Goal: Check status: Check status

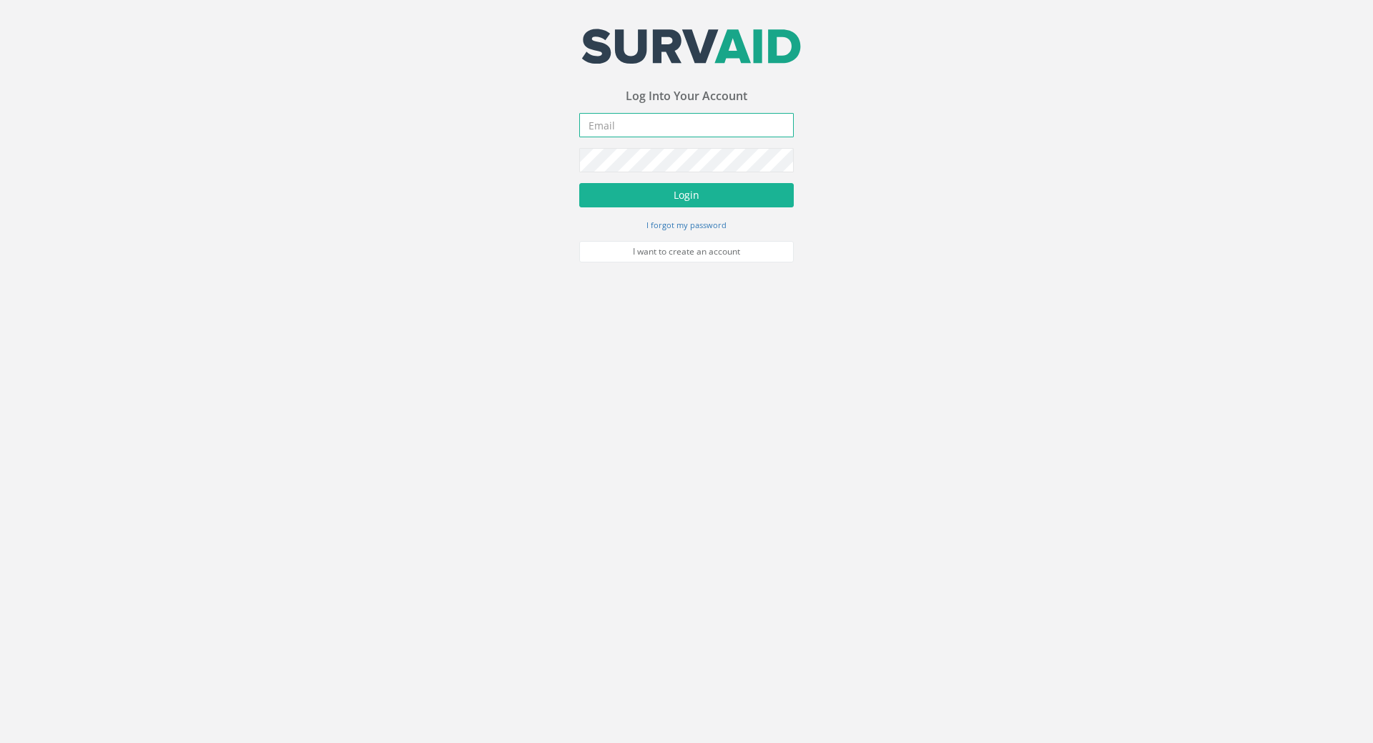
click at [615, 128] on input "email" at bounding box center [686, 125] width 215 height 24
paste input "[PERSON_NAME][EMAIL_ADDRESS][PERSON_NAME][DOMAIN_NAME]"
type input "[PERSON_NAME][EMAIL_ADDRESS][PERSON_NAME][DOMAIN_NAME]"
click at [685, 207] on button "Login" at bounding box center [686, 195] width 215 height 24
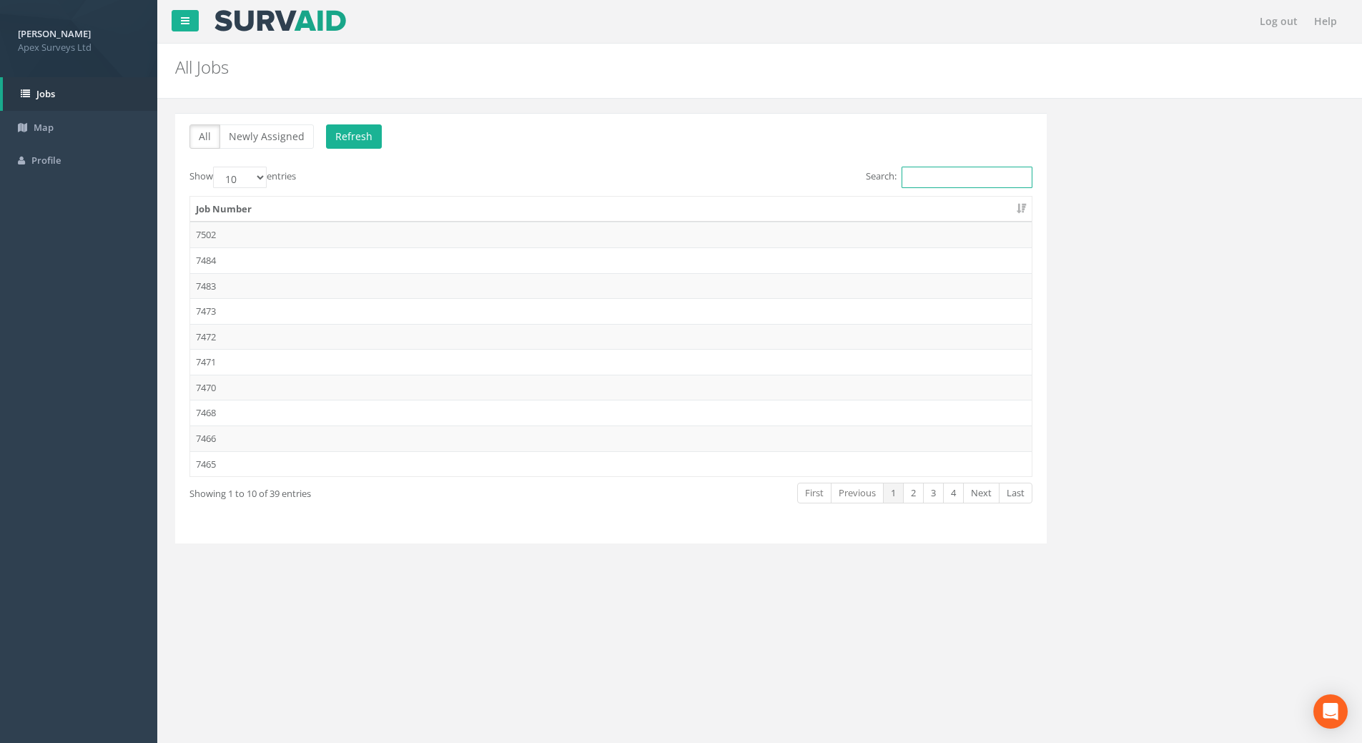
click at [938, 172] on input "Search:" at bounding box center [967, 177] width 131 height 21
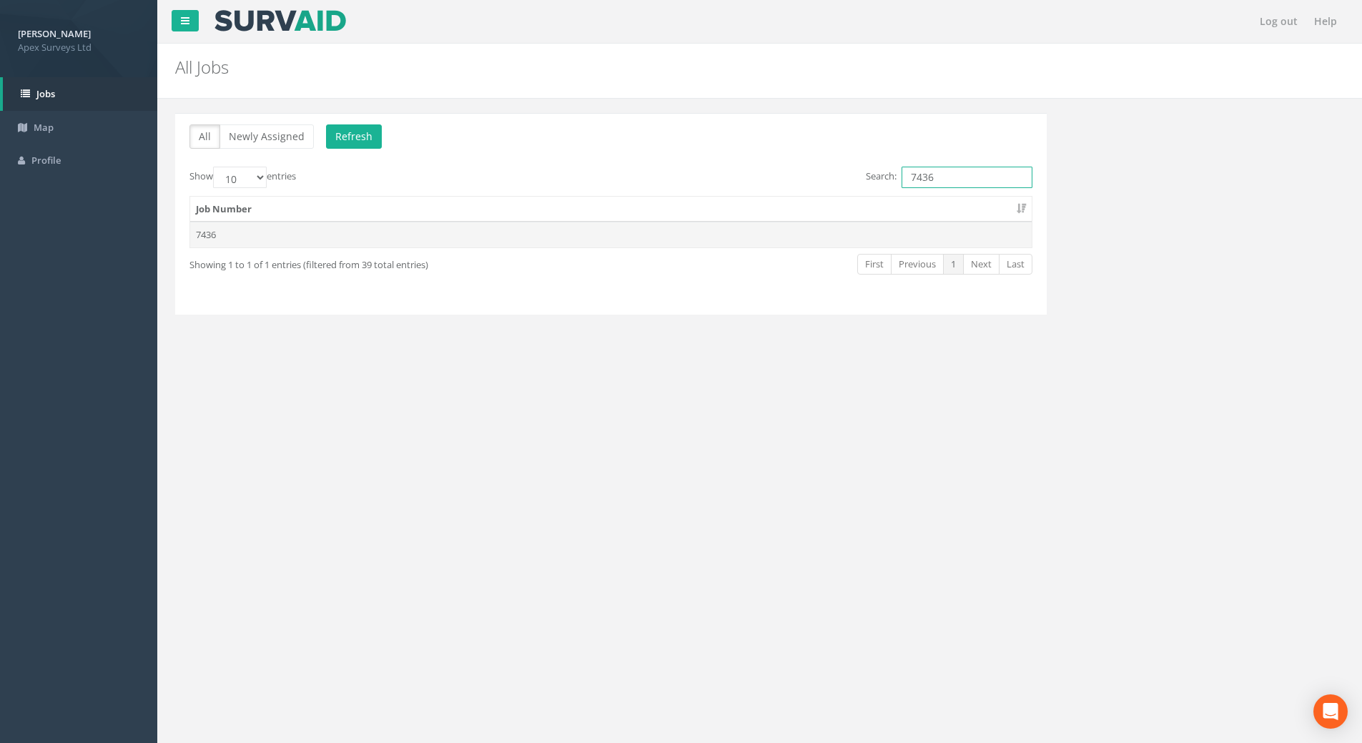
type input "7436"
click at [252, 240] on td "7436" at bounding box center [611, 235] width 842 height 26
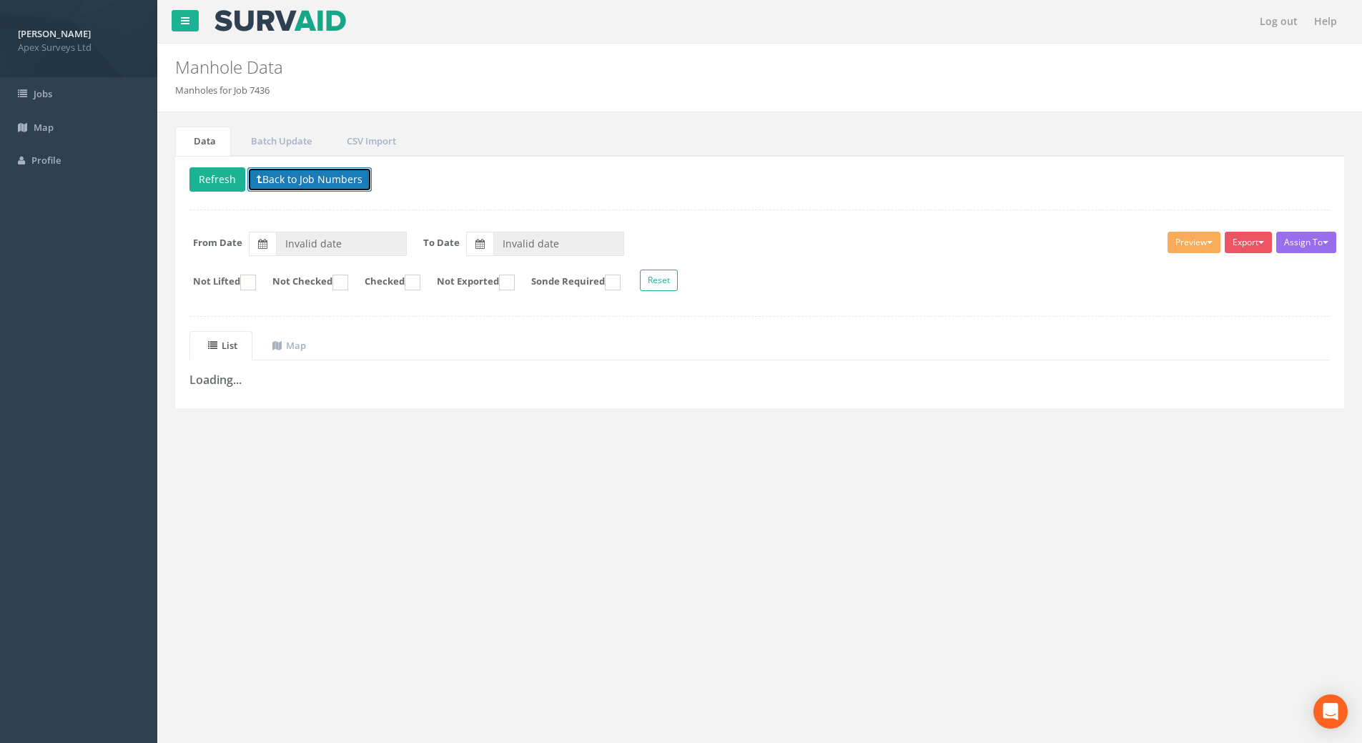
click at [313, 180] on button "Back to Job Numbers" at bounding box center [309, 179] width 124 height 24
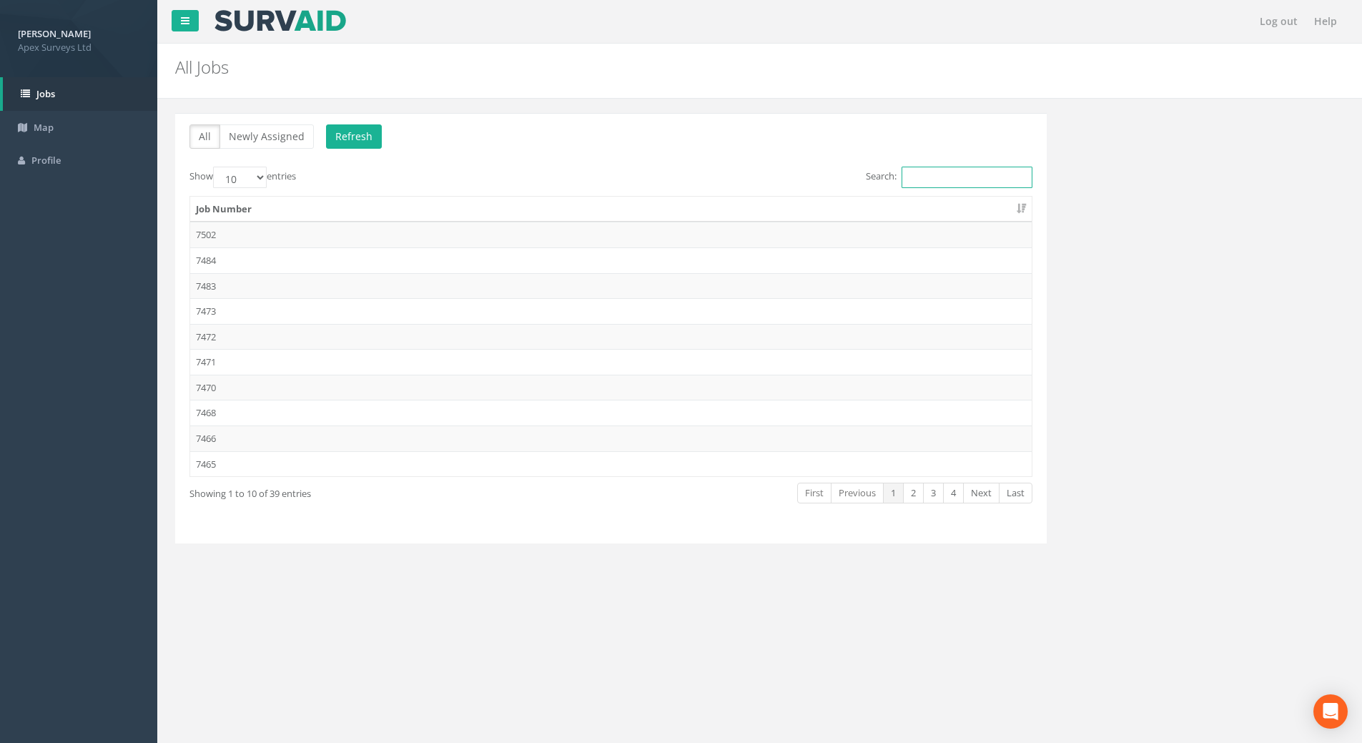
click at [914, 175] on input "Search:" at bounding box center [967, 177] width 131 height 21
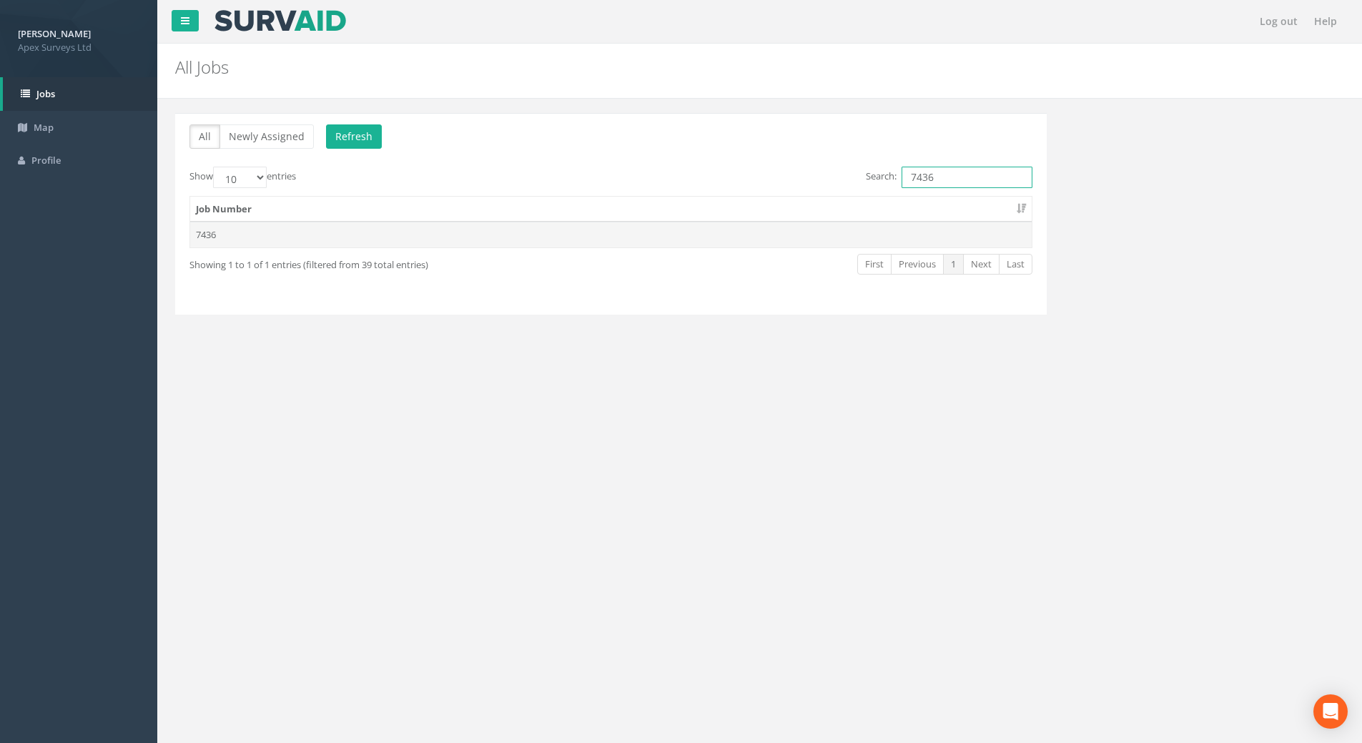
type input "7436"
click at [220, 236] on td "7436" at bounding box center [611, 235] width 842 height 26
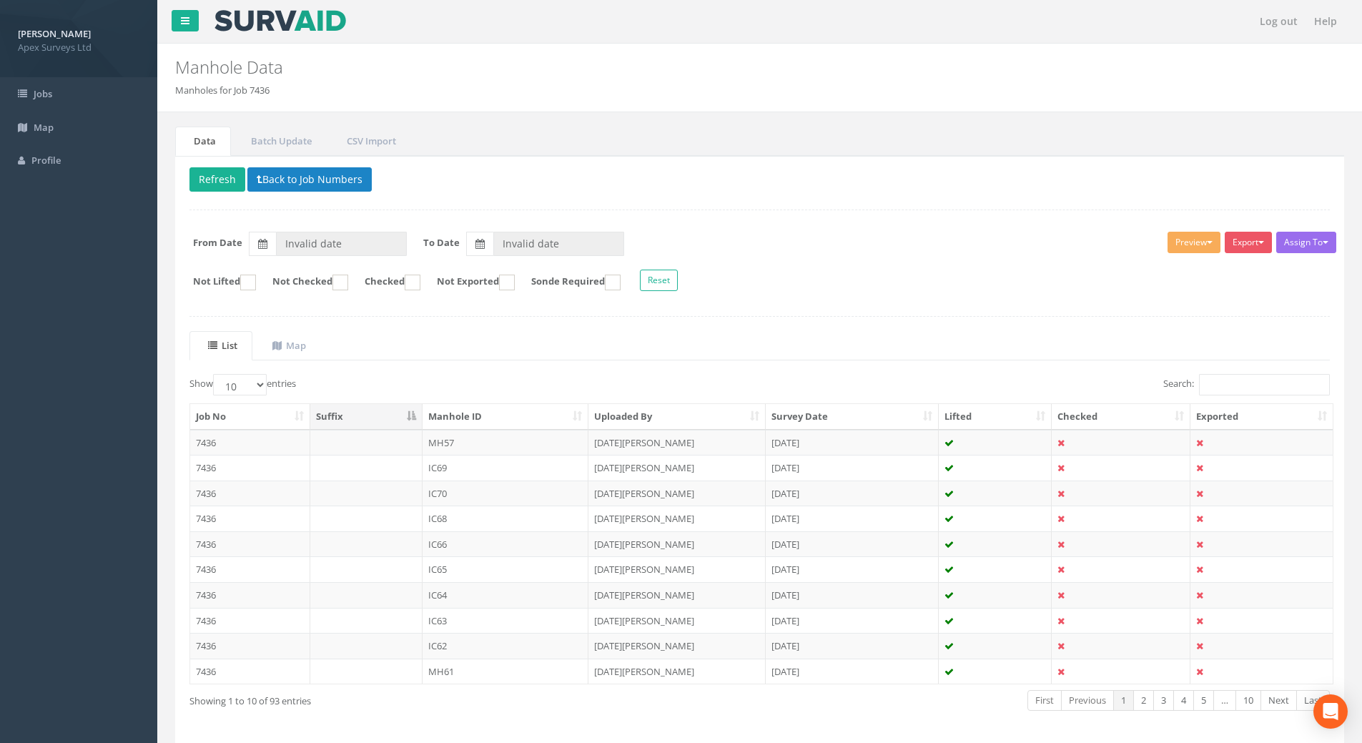
type input "[DATE]"
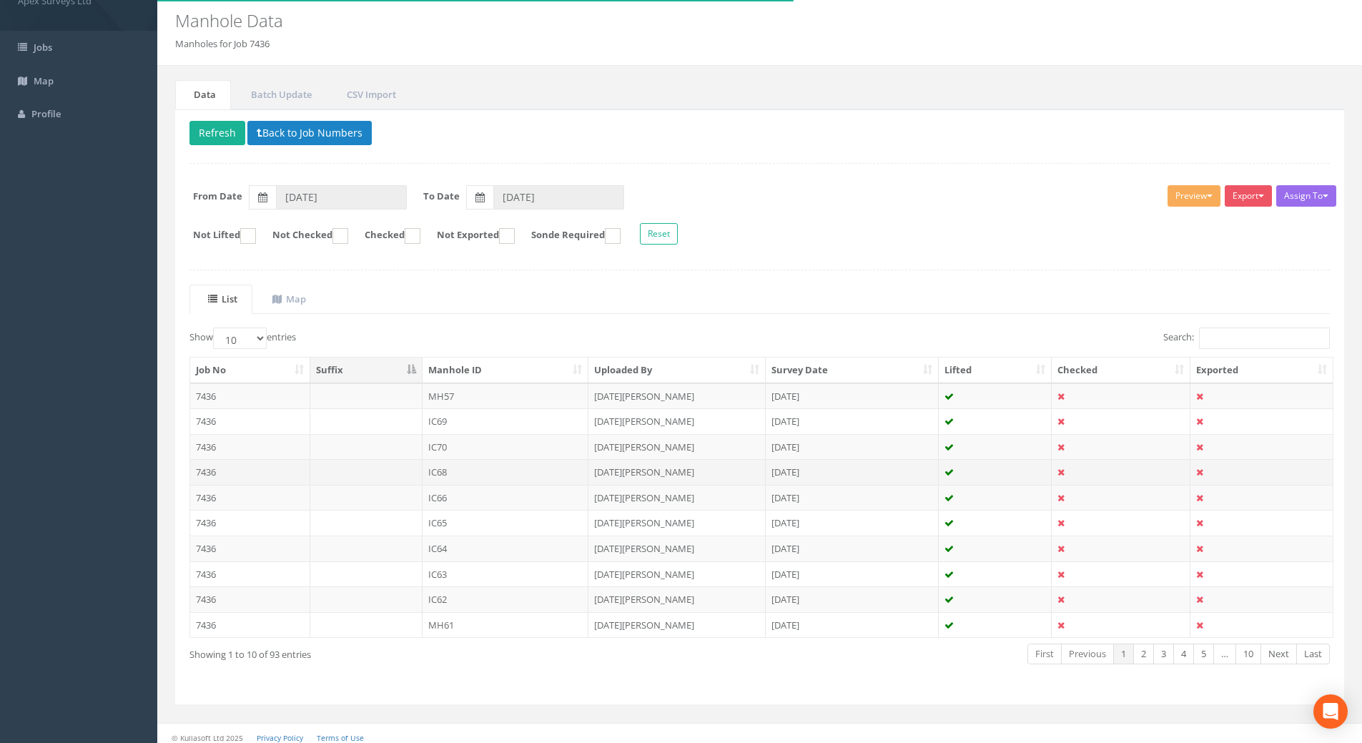
scroll to position [54, 0]
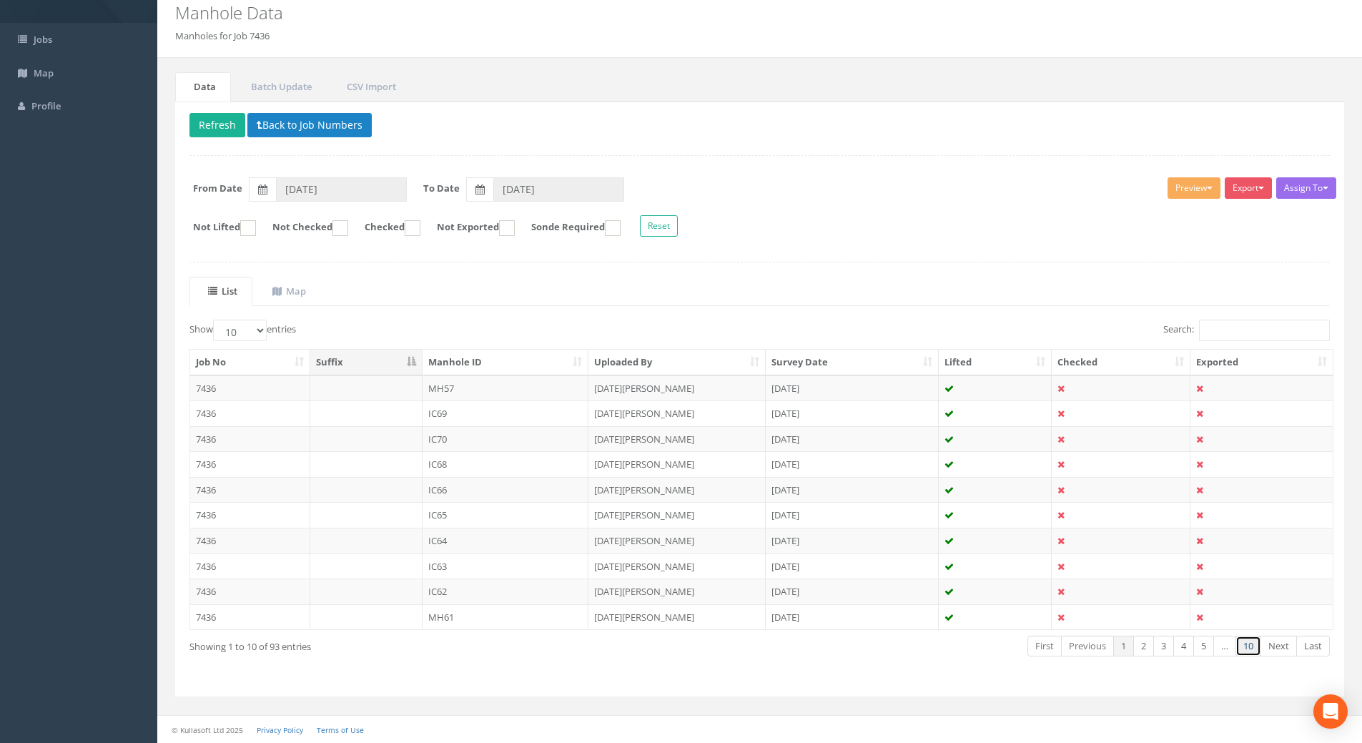
click at [1249, 650] on link "10" at bounding box center [1249, 646] width 26 height 21
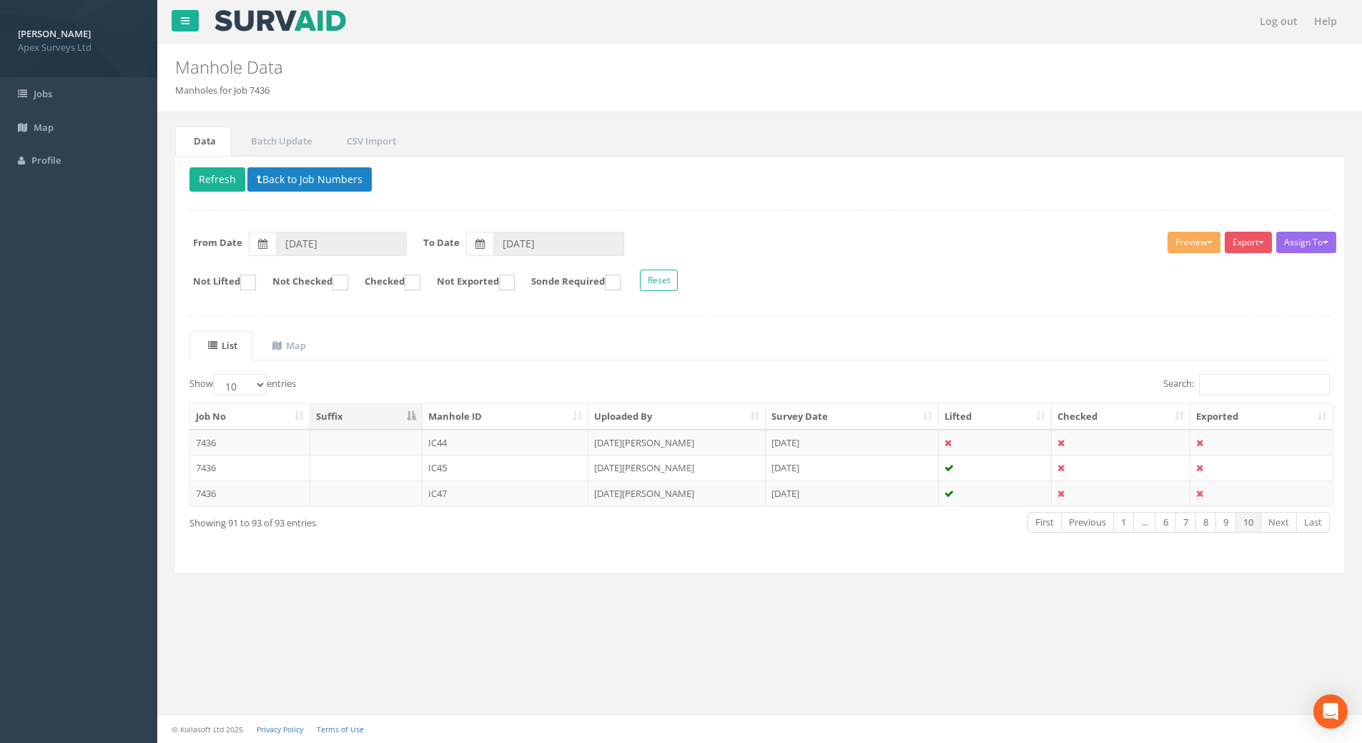
scroll to position [0, 0]
click at [1234, 524] on link "9" at bounding box center [1237, 522] width 21 height 21
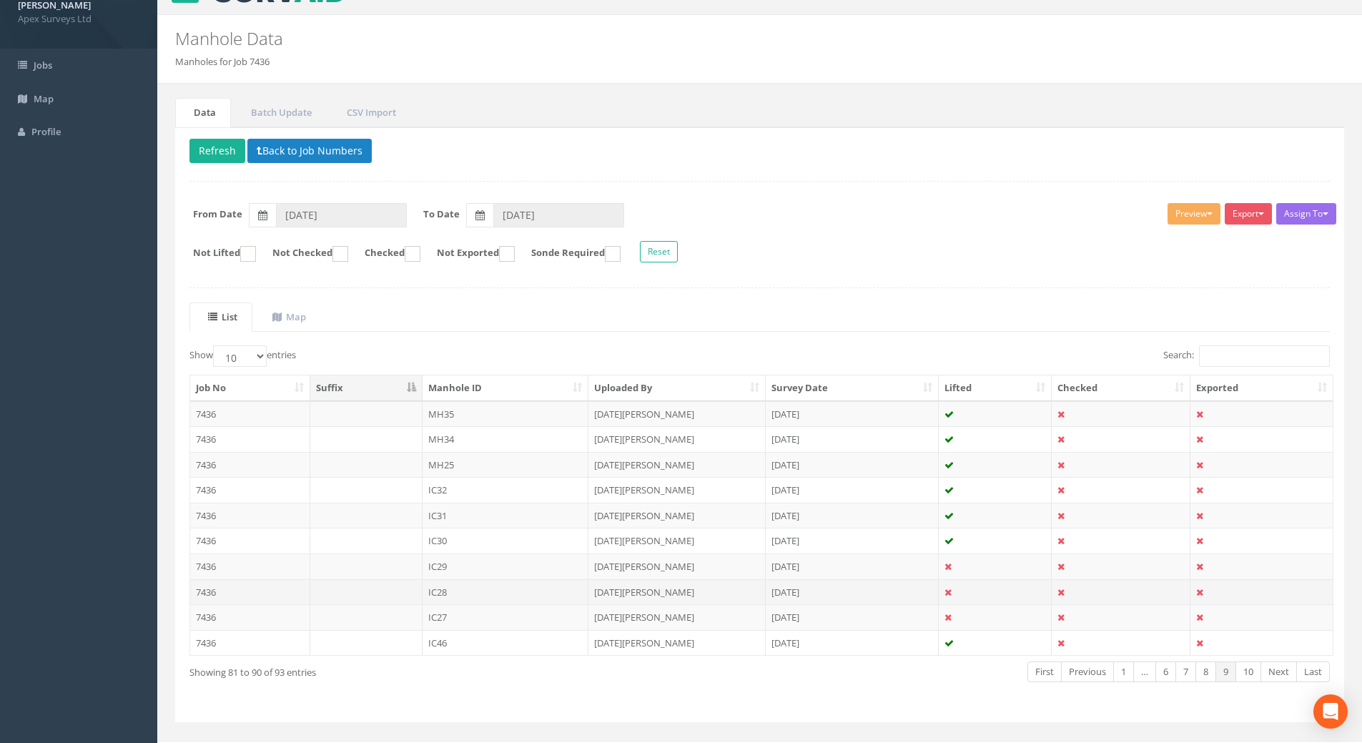
scroll to position [54, 0]
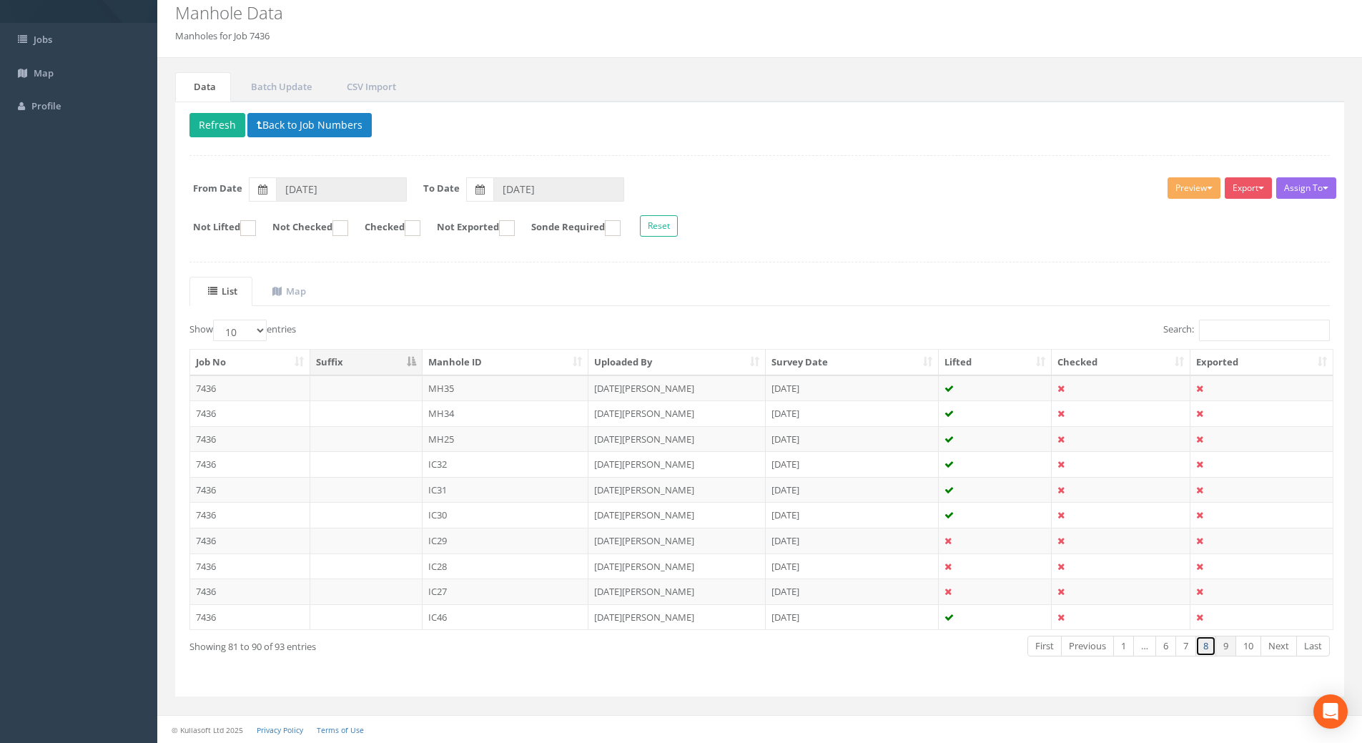
click at [1204, 641] on link "8" at bounding box center [1206, 646] width 21 height 21
click at [1187, 652] on link "7" at bounding box center [1186, 646] width 21 height 21
click at [1162, 647] on link "6" at bounding box center [1166, 646] width 21 height 21
click at [1278, 651] on link "Next" at bounding box center [1279, 646] width 36 height 21
click at [1079, 651] on link "Previous" at bounding box center [1087, 646] width 53 height 21
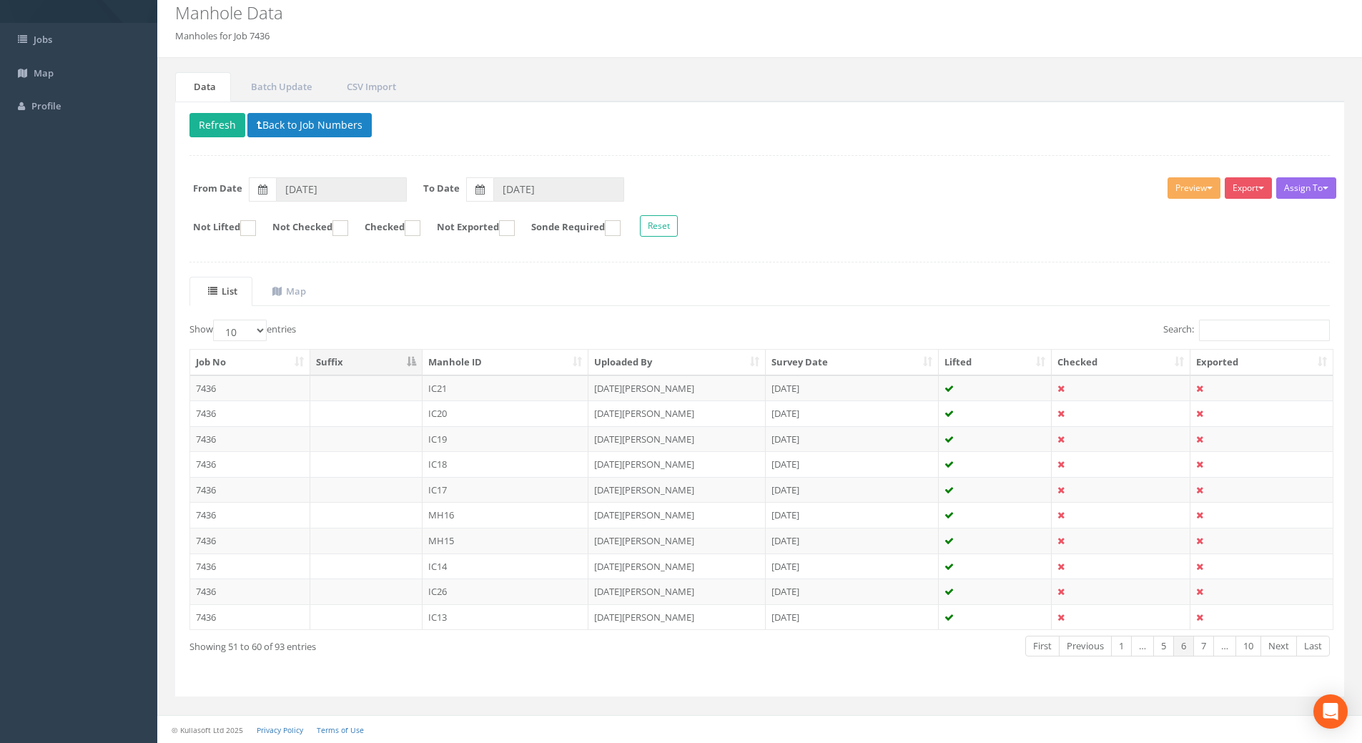
click at [1079, 651] on link "Previous" at bounding box center [1085, 646] width 53 height 21
click at [1079, 651] on link "Previous" at bounding box center [1087, 646] width 53 height 21
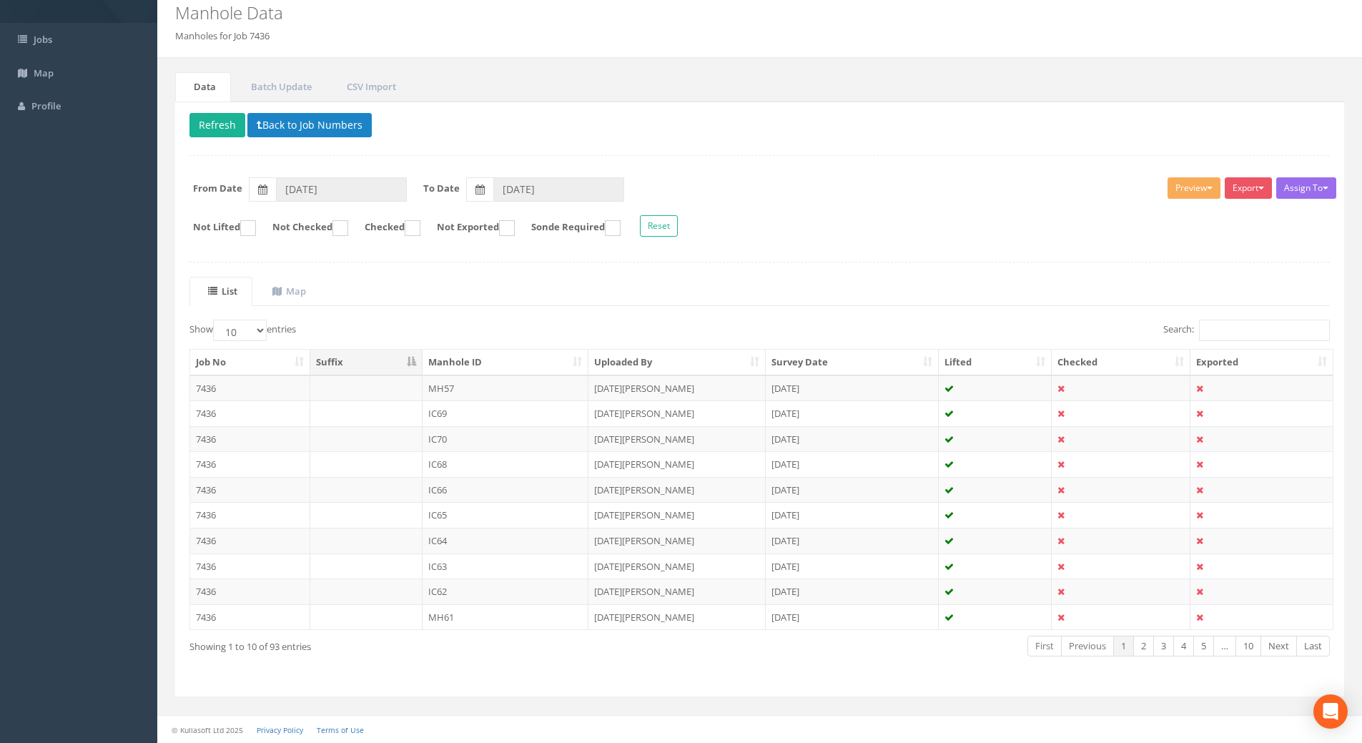
click at [1079, 651] on link "Previous" at bounding box center [1087, 646] width 53 height 21
